Goal: Information Seeking & Learning: Find specific fact

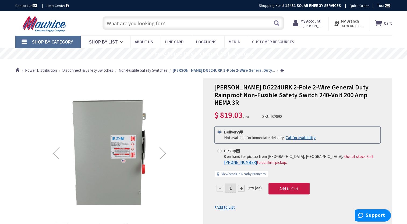
click at [168, 24] on input "text" at bounding box center [192, 22] width 181 height 13
click at [149, 25] on input "text" at bounding box center [192, 22] width 181 height 13
paste input "BRP40B200R"
type input "BRP40B200R"
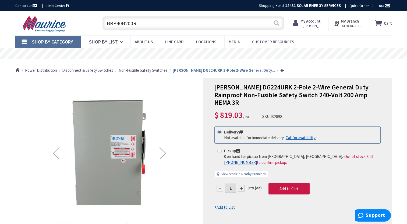
click at [278, 22] on button "Search" at bounding box center [276, 23] width 7 height 12
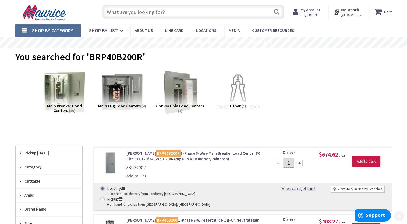
scroll to position [11, 0]
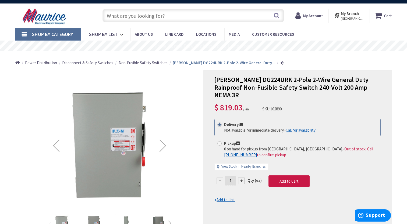
scroll to position [11, 0]
